Goal: Information Seeking & Learning: Learn about a topic

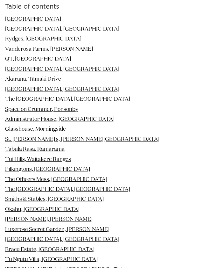
scroll to position [827, 0]
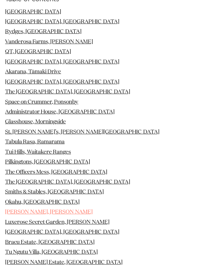
click at [37, 209] on link "Kauri Bay, Clevedon" at bounding box center [48, 211] width 87 height 5
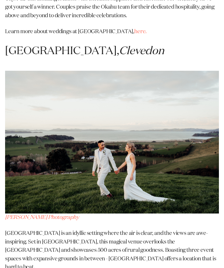
scroll to position [6266, 0]
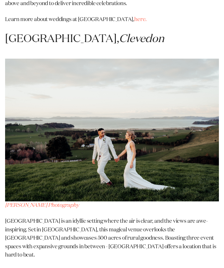
click at [134, 267] on link "here." at bounding box center [140, 271] width 12 height 5
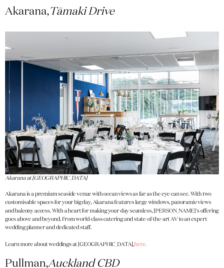
scroll to position [827, 0]
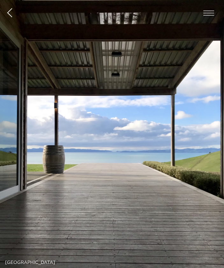
click at [204, 13] on span "button" at bounding box center [208, 13] width 11 height 1
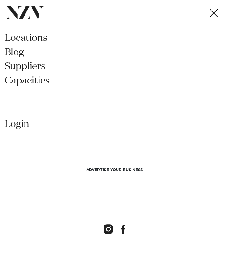
click at [27, 34] on link "locations" at bounding box center [114, 40] width 219 height 14
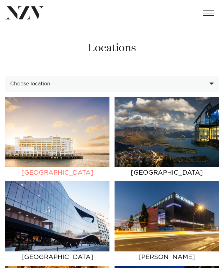
click at [56, 133] on img at bounding box center [57, 132] width 104 height 70
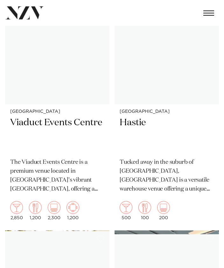
scroll to position [10085, 0]
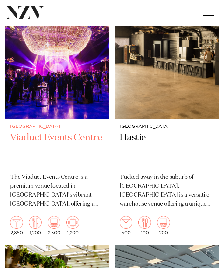
click at [86, 138] on div "Auckland Viaduct Events Centre The Viaduct Events Centre is a premium venue loc…" at bounding box center [57, 179] width 104 height 121
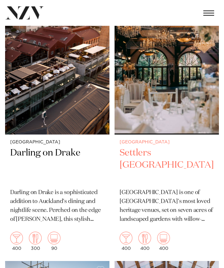
scroll to position [808, 0]
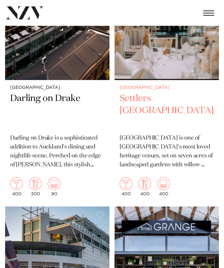
click at [136, 99] on h2 "Settlers [GEOGRAPHIC_DATA]" at bounding box center [167, 110] width 94 height 36
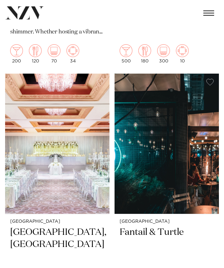
scroll to position [2291, 0]
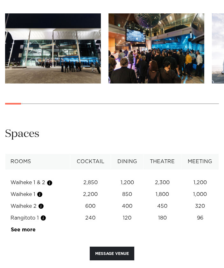
scroll to position [700, 0]
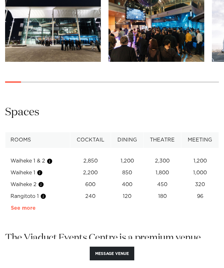
click at [31, 207] on link "See more" at bounding box center [36, 207] width 50 height 5
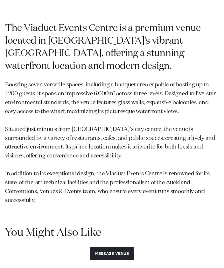
scroll to position [860, 0]
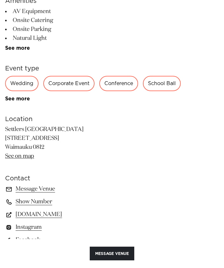
scroll to position [350, 0]
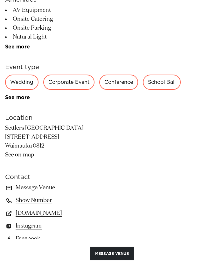
click at [24, 156] on link "See on map" at bounding box center [19, 155] width 29 height 6
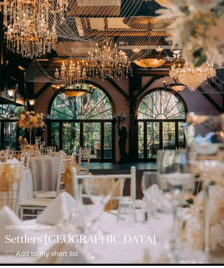
scroll to position [0, 0]
